Goal: Task Accomplishment & Management: Use online tool/utility

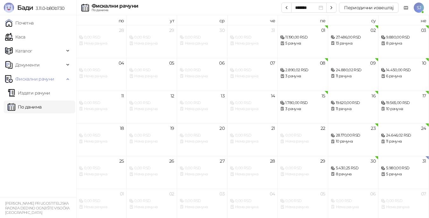
click at [400, 167] on div "5.980,00 RSD" at bounding box center [403, 168] width 45 height 6
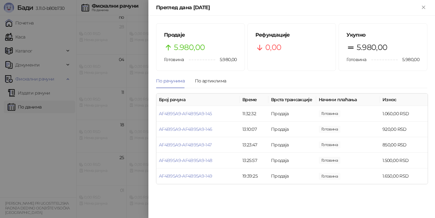
scroll to position [4, 0]
click at [32, 93] on div at bounding box center [217, 109] width 435 height 218
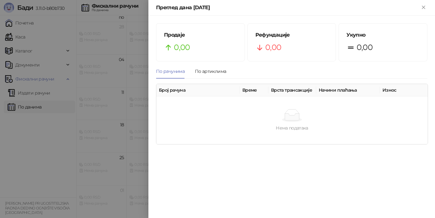
click at [30, 107] on div at bounding box center [217, 109] width 435 height 218
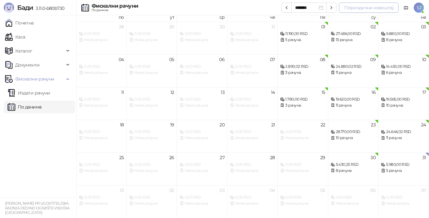
click at [366, 6] on button "Периодични извештај" at bounding box center [369, 8] width 60 height 10
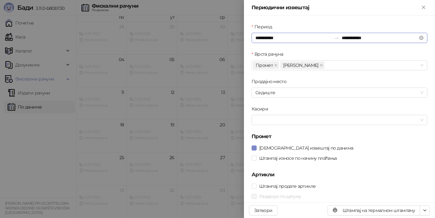
click at [272, 39] on input "**********" at bounding box center [293, 37] width 76 height 7
click at [264, 39] on input "**********" at bounding box center [293, 37] width 76 height 7
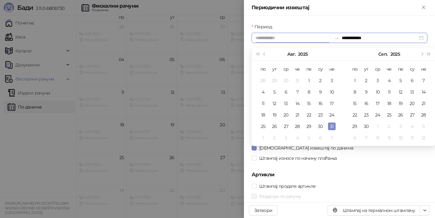
type input "**********"
click at [331, 127] on div "31" at bounding box center [332, 127] width 8 height 8
click at [346, 39] on input "**********" at bounding box center [380, 37] width 76 height 7
type input "**********"
click at [332, 128] on div "31" at bounding box center [332, 127] width 8 height 8
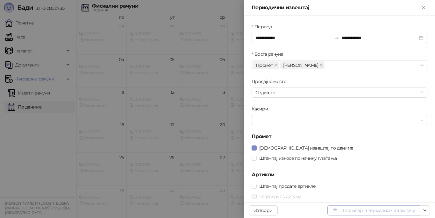
click at [372, 211] on button "Штампај на термалном штампачу" at bounding box center [373, 210] width 93 height 10
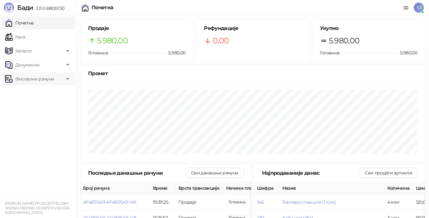
click at [46, 78] on span "Фискални рачуни" at bounding box center [34, 79] width 39 height 13
drag, startPoint x: 36, startPoint y: 107, endPoint x: 46, endPoint y: 93, distance: 17.3
click at [37, 106] on link "По данима" at bounding box center [25, 107] width 34 height 13
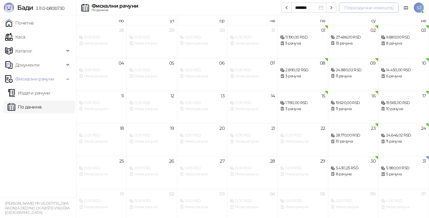
click at [358, 10] on button "Периодични извештај" at bounding box center [369, 8] width 60 height 10
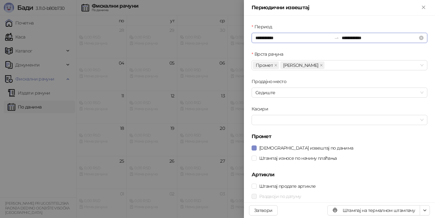
click at [277, 38] on input "**********" at bounding box center [293, 37] width 76 height 7
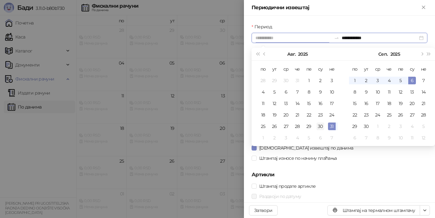
type input "**********"
click at [320, 126] on div "30" at bounding box center [320, 127] width 8 height 8
click at [331, 127] on div "31" at bounding box center [332, 127] width 8 height 8
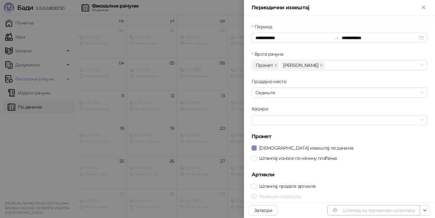
click at [379, 212] on button "Штампај на термалном штампачу" at bounding box center [373, 210] width 93 height 10
click at [422, 8] on icon "Close" at bounding box center [424, 7] width 6 height 6
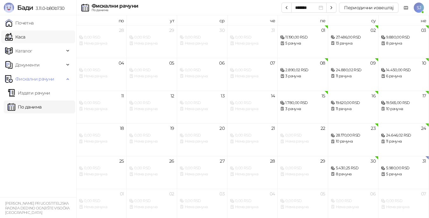
click at [22, 37] on link "Каса" at bounding box center [15, 37] width 20 height 13
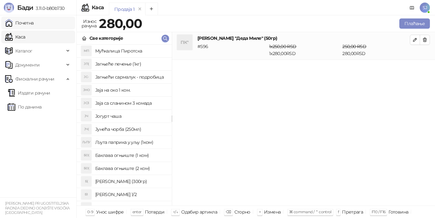
click at [23, 24] on link "Почетна" at bounding box center [19, 23] width 29 height 13
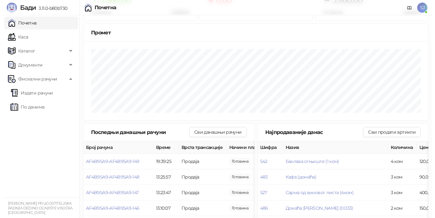
scroll to position [10, 0]
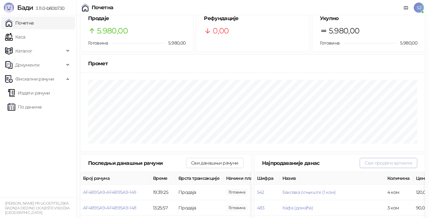
click at [383, 162] on button "Сви продати артикли" at bounding box center [389, 163] width 58 height 10
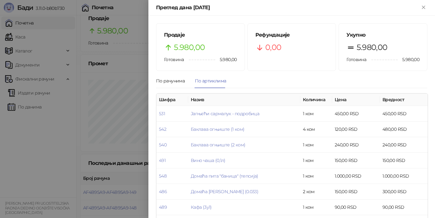
click at [27, 120] on div at bounding box center [217, 109] width 435 height 218
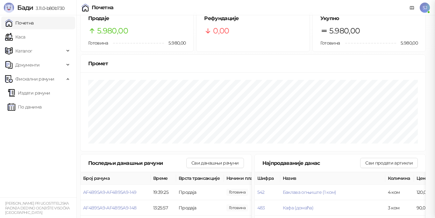
click at [68, 65] on icon at bounding box center [68, 65] width 3 height 0
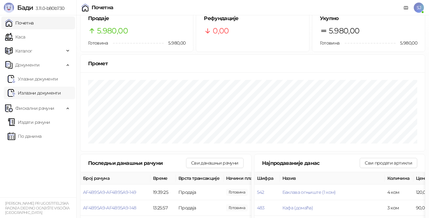
click at [44, 92] on link "Излазни документи" at bounding box center [34, 93] width 53 height 13
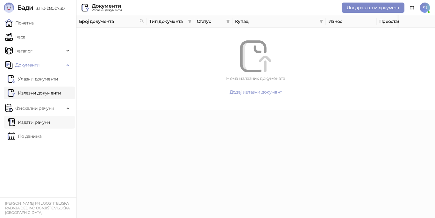
click at [36, 123] on link "Издати рачуни" at bounding box center [29, 122] width 43 height 13
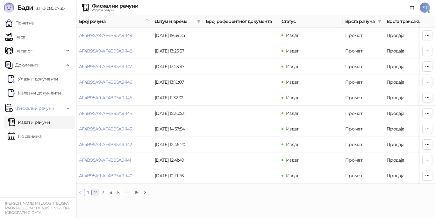
click at [94, 196] on link "2" at bounding box center [95, 192] width 7 height 7
click at [427, 66] on icon "button" at bounding box center [428, 66] width 4 height 0
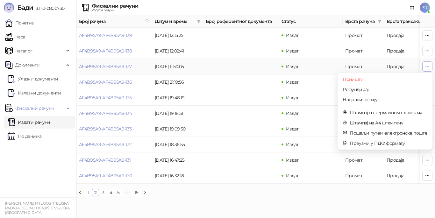
click at [429, 68] on icon "button" at bounding box center [427, 66] width 5 height 5
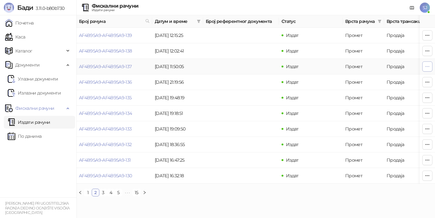
click at [429, 68] on icon "button" at bounding box center [427, 66] width 5 height 5
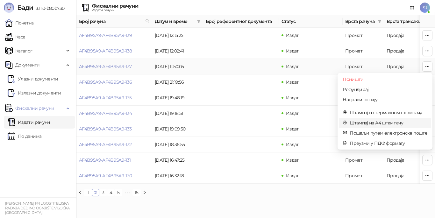
click at [387, 124] on span "Штампај на А4 штампачу" at bounding box center [389, 122] width 78 height 7
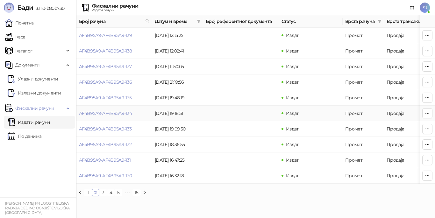
click at [387, 113] on td "Продаја" at bounding box center [411, 114] width 54 height 16
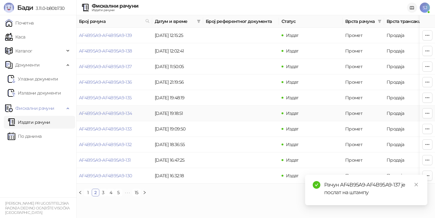
click at [417, 185] on icon "close" at bounding box center [416, 184] width 4 height 4
click at [415, 185] on icon "close" at bounding box center [416, 184] width 4 height 4
click at [247, 202] on html "Бади 3.11.0-b80b730 Почетна Каса Каталог Документи Улазни документи Излазни док…" at bounding box center [217, 101] width 435 height 202
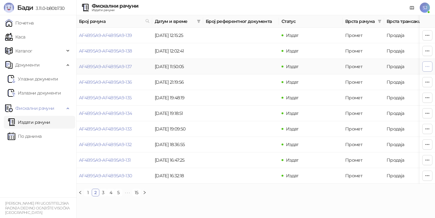
click at [425, 67] on icon "button" at bounding box center [427, 66] width 5 height 5
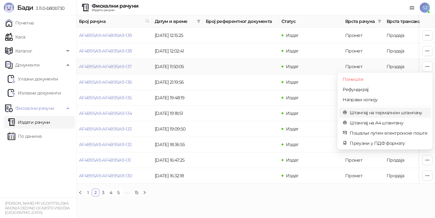
click at [380, 114] on span "Штампај на термалном штампачу" at bounding box center [389, 112] width 78 height 7
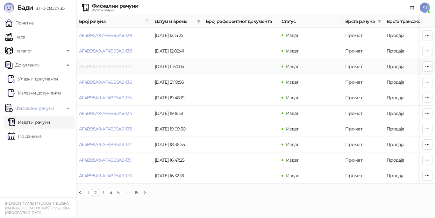
click at [101, 65] on link "AF4B95A9-AF4B95A9-137" at bounding box center [105, 67] width 53 height 6
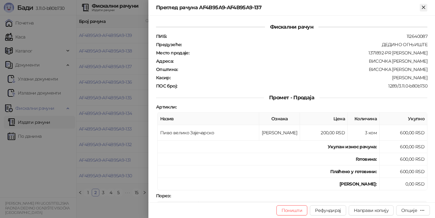
click at [422, 7] on icon "Close" at bounding box center [424, 7] width 6 height 6
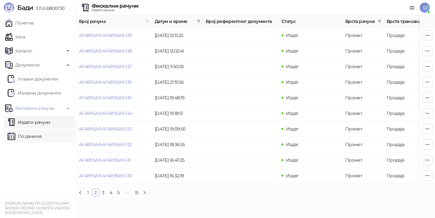
click at [27, 138] on link "По данима" at bounding box center [25, 136] width 34 height 13
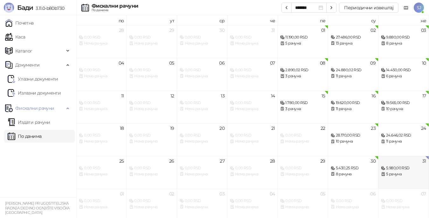
click at [403, 168] on div "5.980,00 RSD" at bounding box center [403, 168] width 45 height 6
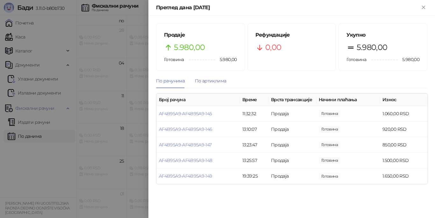
click at [207, 80] on div "По артиклима" at bounding box center [210, 80] width 31 height 7
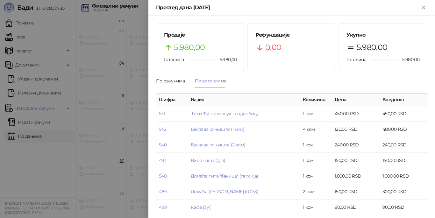
click at [34, 24] on div at bounding box center [217, 109] width 435 height 218
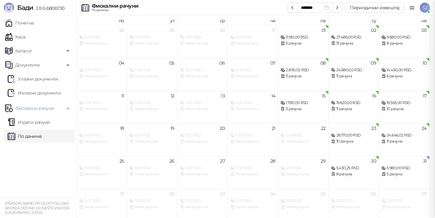
click at [26, 23] on div at bounding box center [217, 109] width 435 height 218
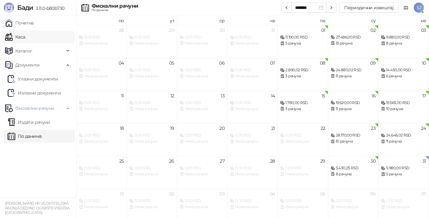
click at [23, 37] on link "Каса" at bounding box center [15, 37] width 20 height 13
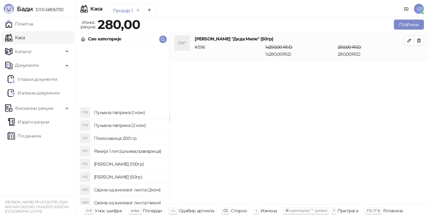
scroll to position [1687, 0]
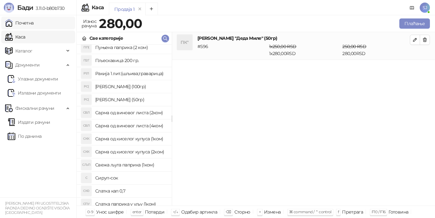
click at [22, 24] on link "Почетна" at bounding box center [19, 23] width 29 height 13
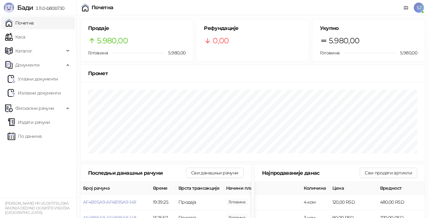
click at [117, 36] on span "5.980,00" at bounding box center [112, 41] width 31 height 12
click at [344, 39] on span "5.980,00" at bounding box center [344, 41] width 31 height 12
